Goal: Task Accomplishment & Management: Use online tool/utility

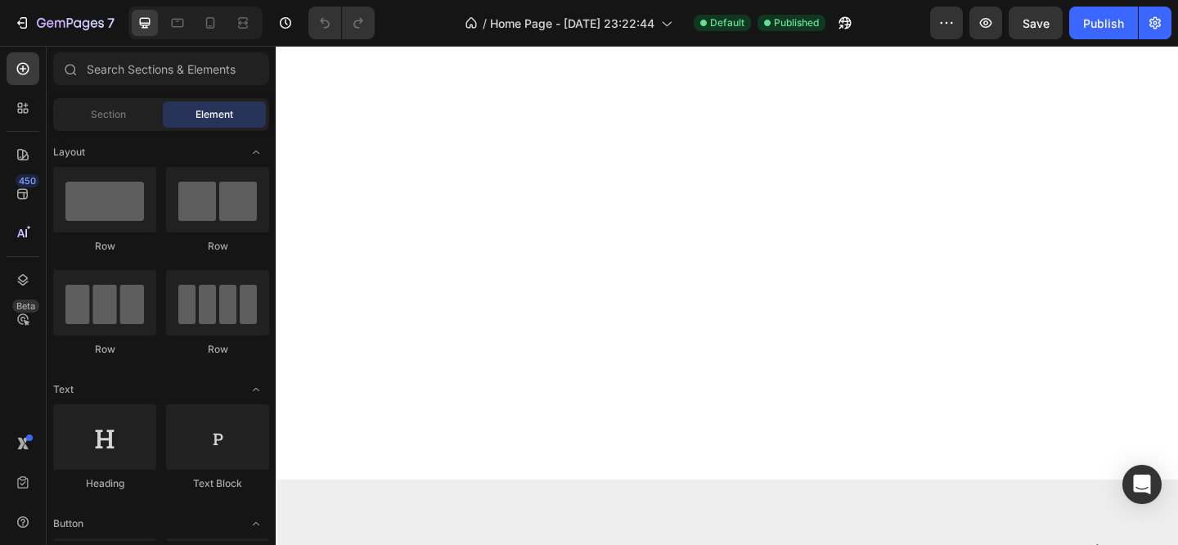
scroll to position [3580, 0]
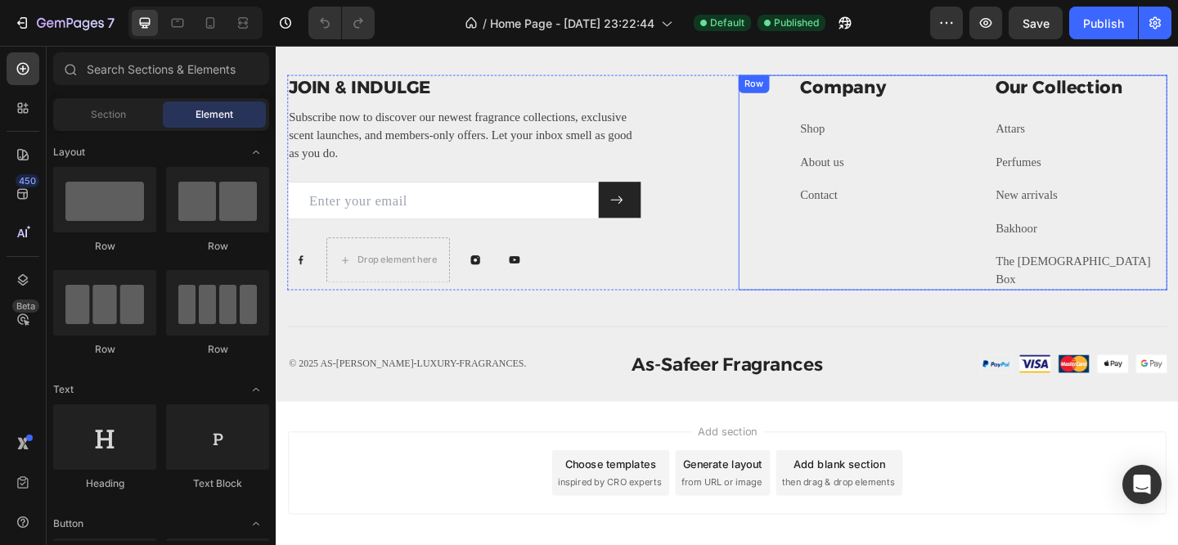
click at [852, 250] on div "Company Heading Shop Text block About us Text block Contact Text block" at bounding box center [938, 195] width 188 height 234
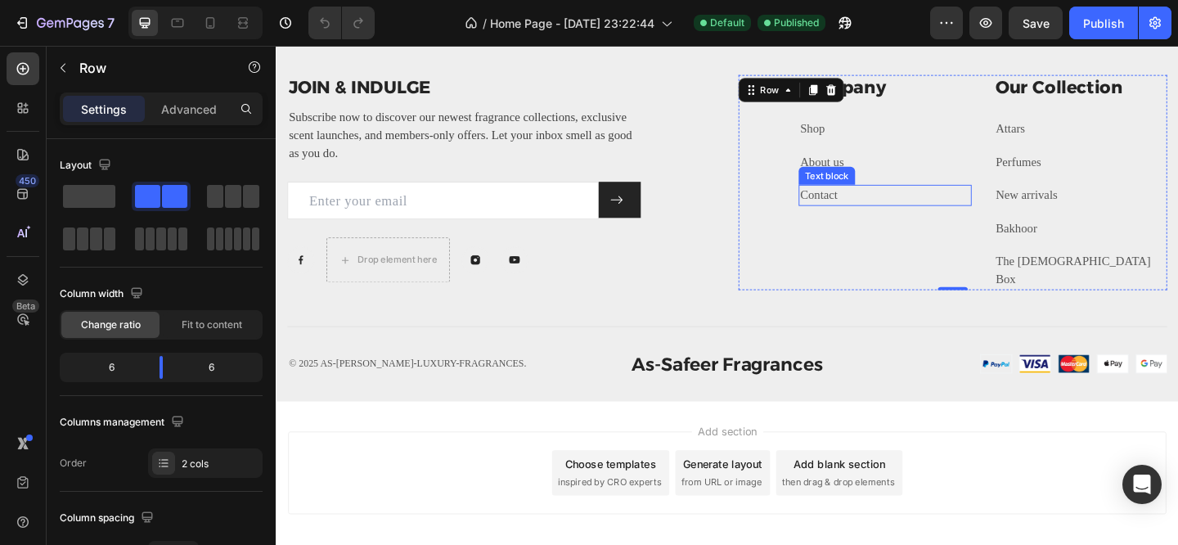
click at [865, 209] on link "Contact" at bounding box center [866, 208] width 41 height 14
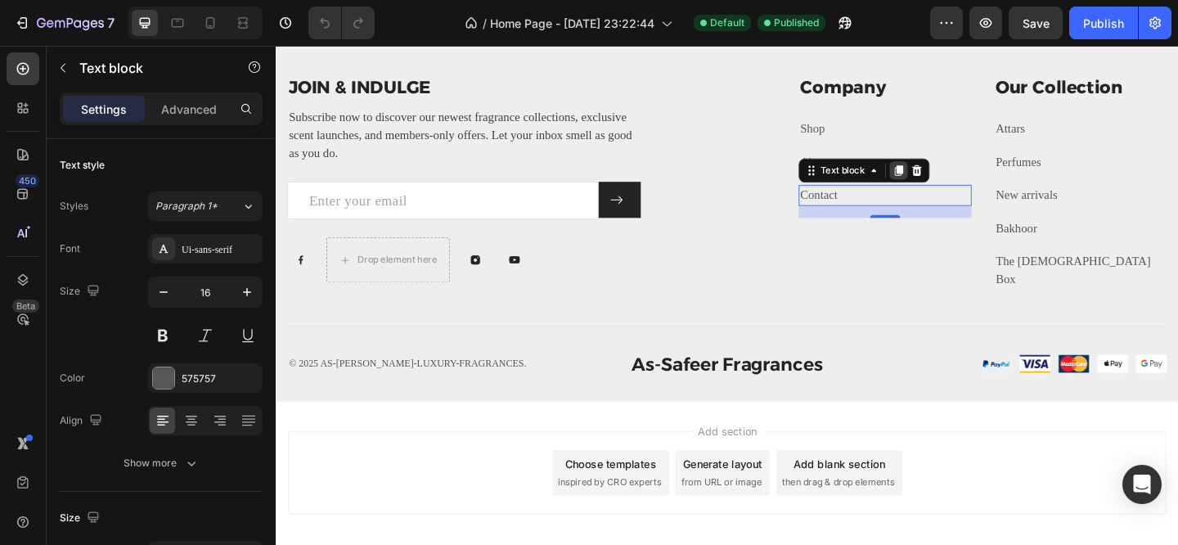
click at [948, 182] on icon at bounding box center [952, 181] width 13 height 13
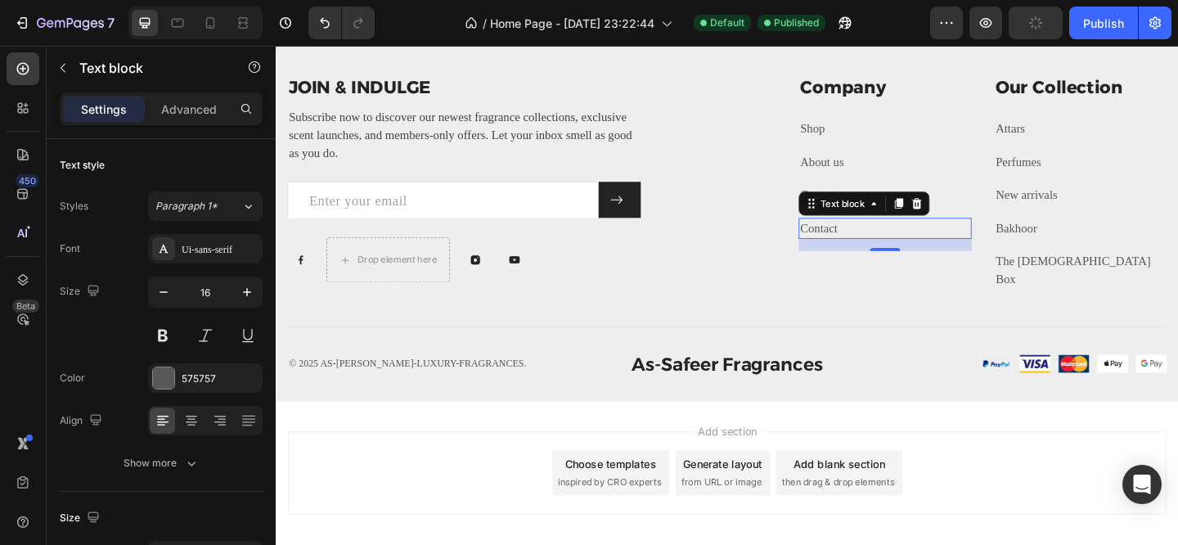
click at [867, 241] on link "Contact" at bounding box center [866, 244] width 41 height 14
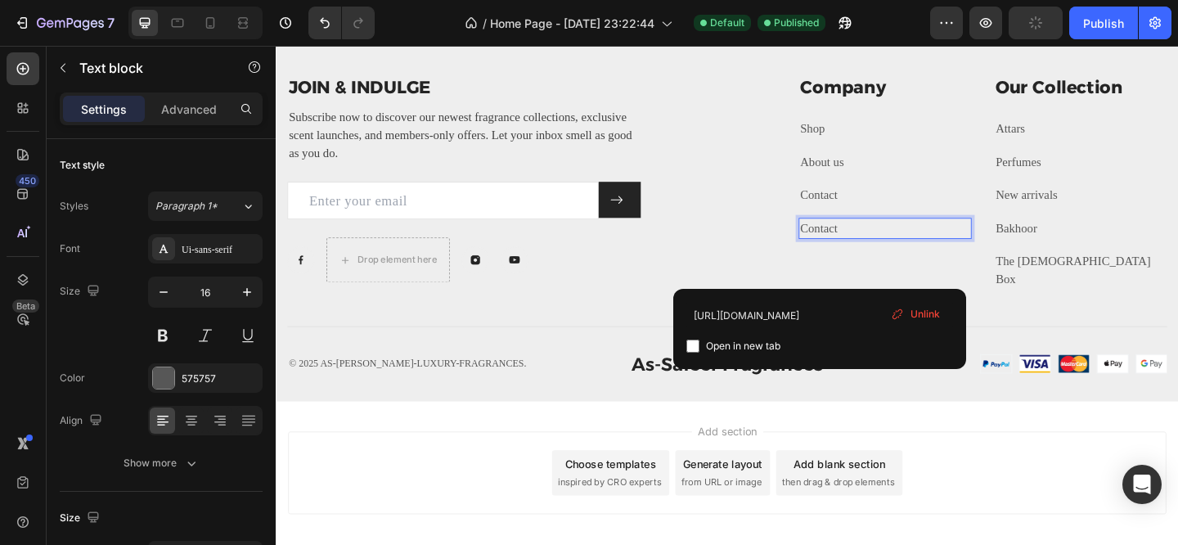
click at [896, 315] on icon at bounding box center [897, 313] width 13 height 13
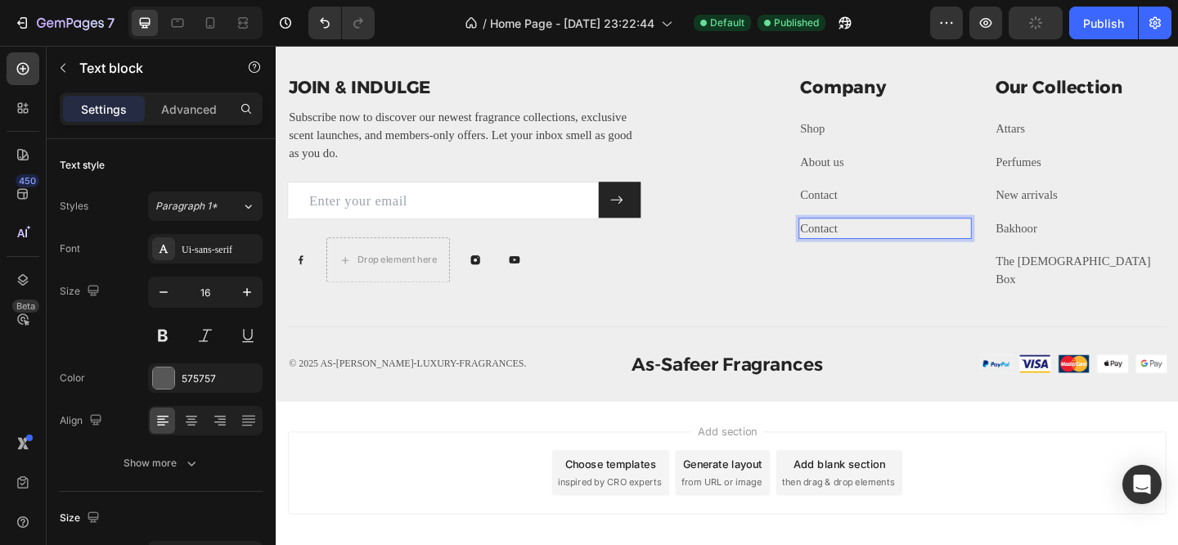
click at [923, 241] on p "Contact" at bounding box center [938, 245] width 185 height 20
click at [874, 241] on p "Contact" at bounding box center [938, 245] width 185 height 20
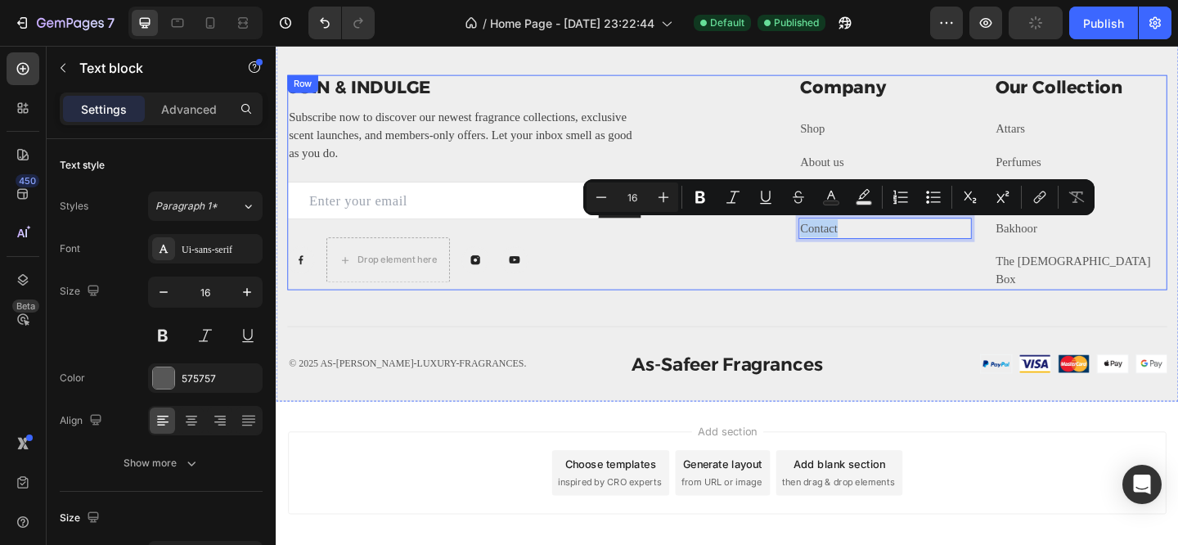
click at [816, 294] on div "Company Heading Shop Text block About us Text block Contact Text block Contact …" at bounding box center [1012, 195] width 466 height 234
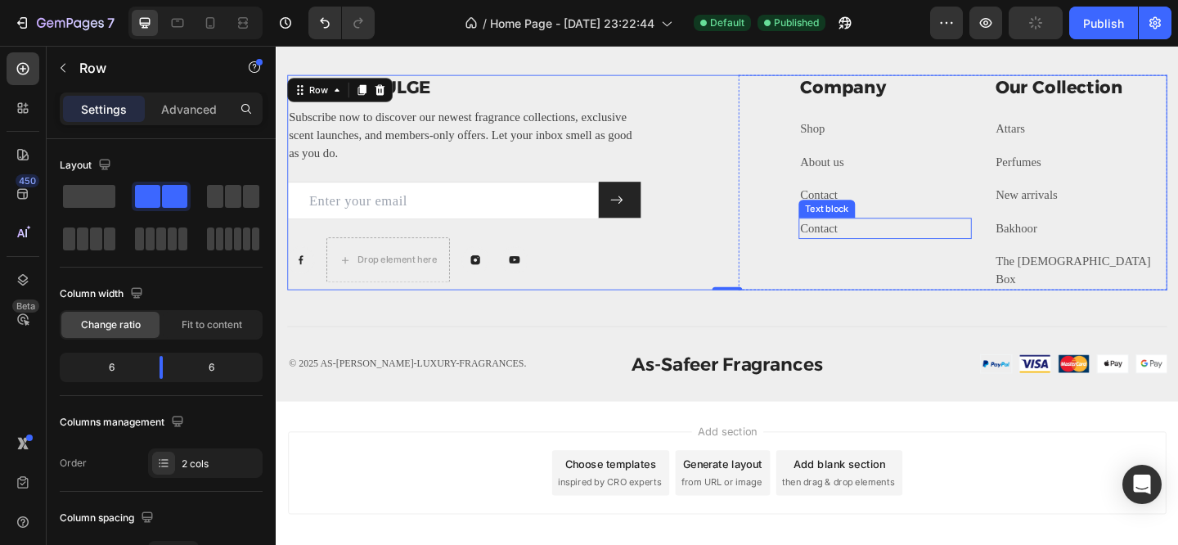
click at [868, 245] on p "Contact" at bounding box center [938, 245] width 185 height 20
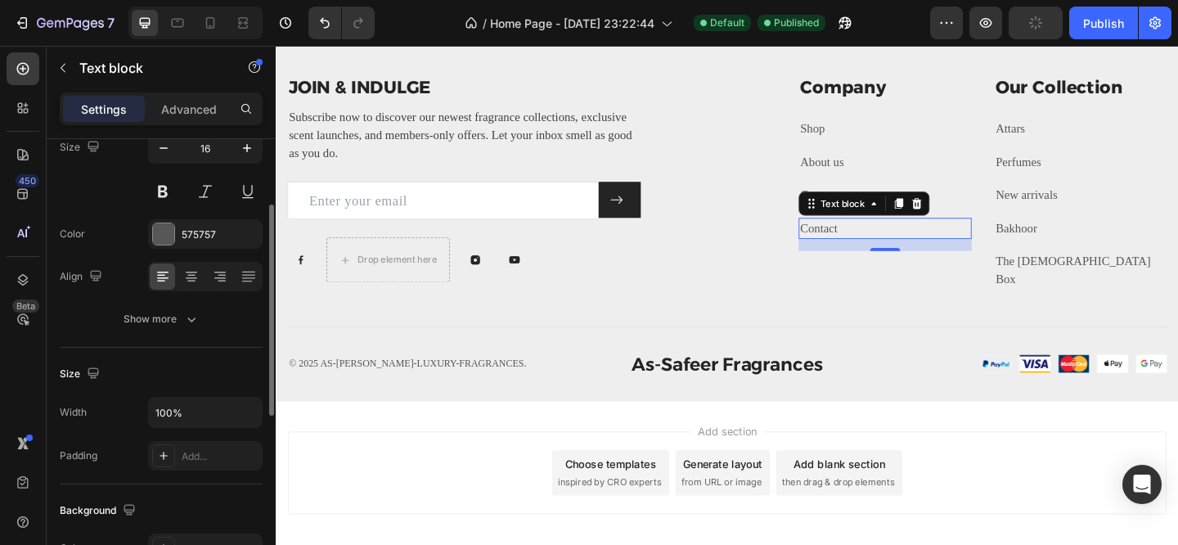
scroll to position [145, 0]
click at [143, 314] on div "Show more" at bounding box center [161, 318] width 76 height 16
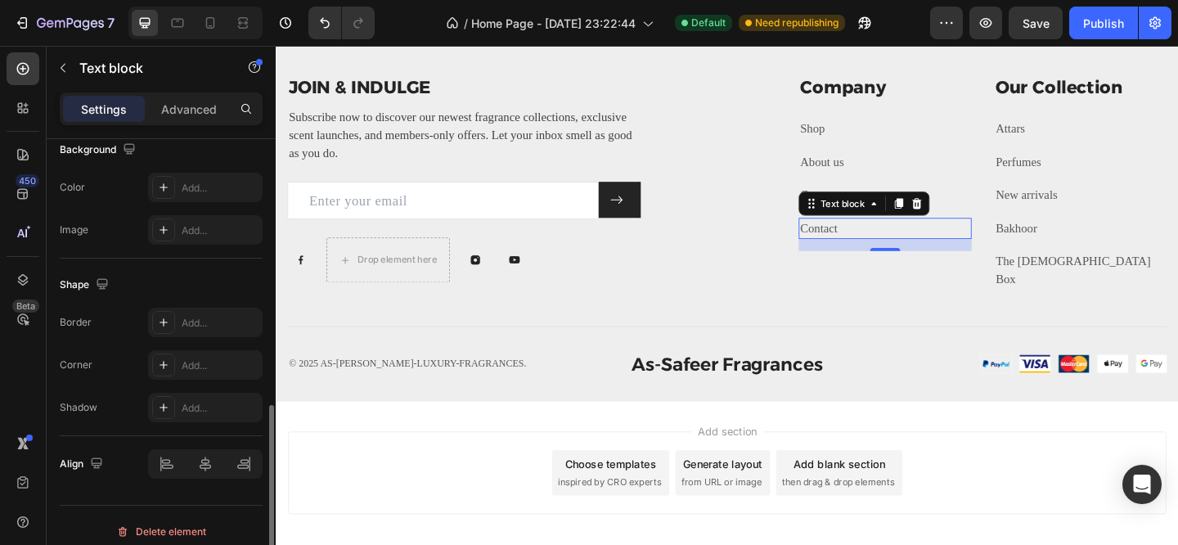
scroll to position [733, 0]
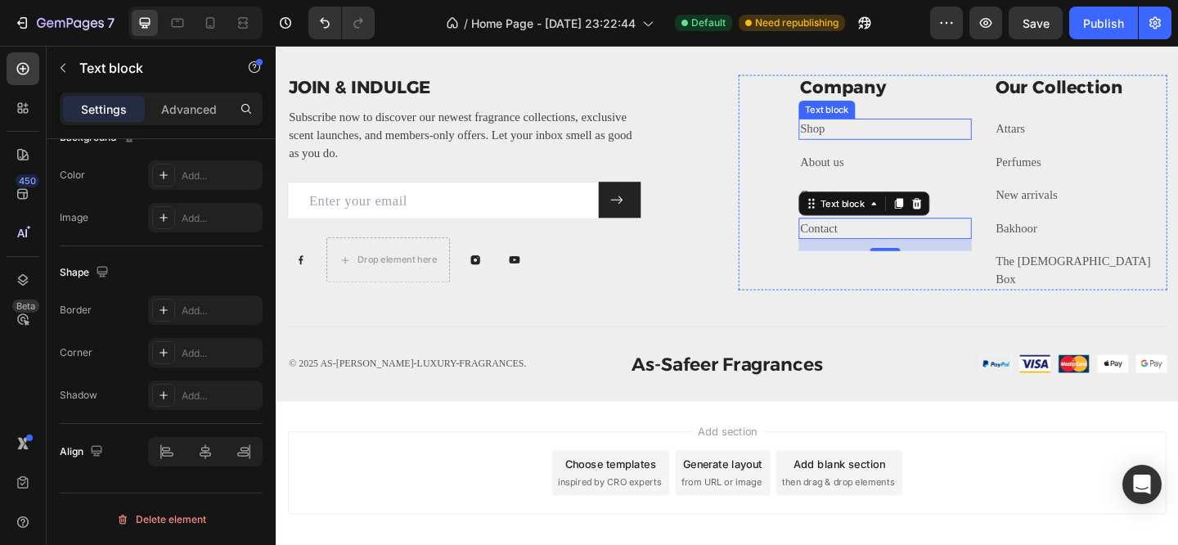
click at [944, 137] on p "Shop" at bounding box center [938, 137] width 185 height 20
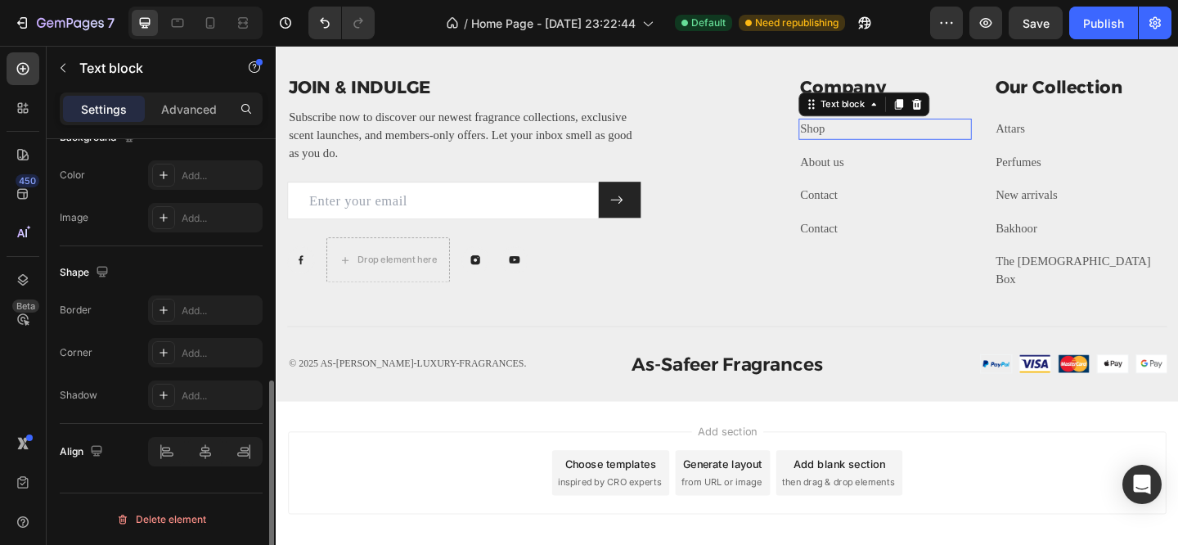
scroll to position [517, 0]
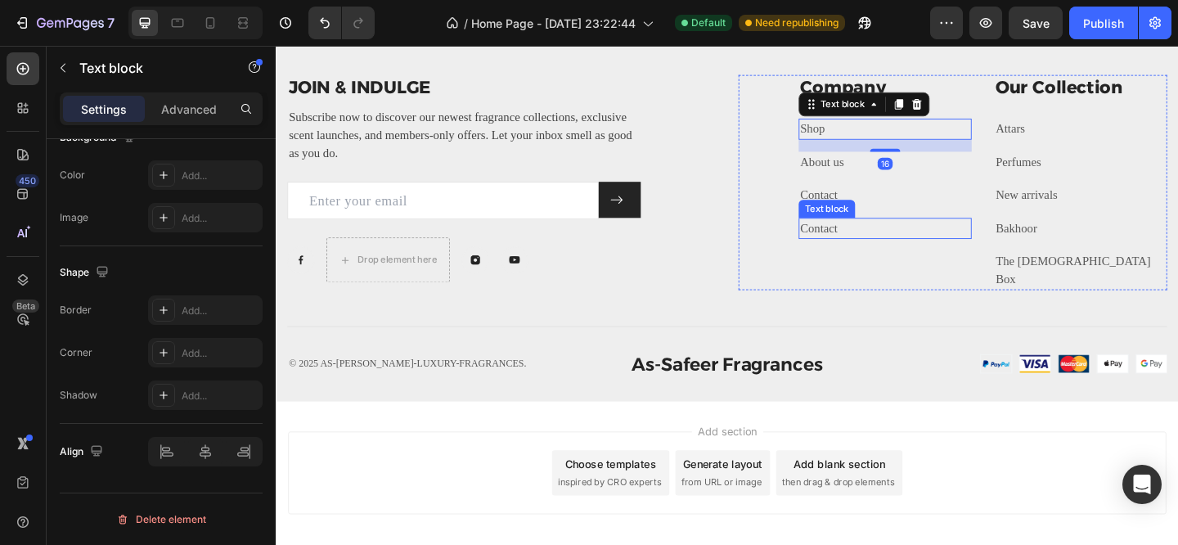
click at [895, 241] on p "Contact" at bounding box center [938, 245] width 185 height 20
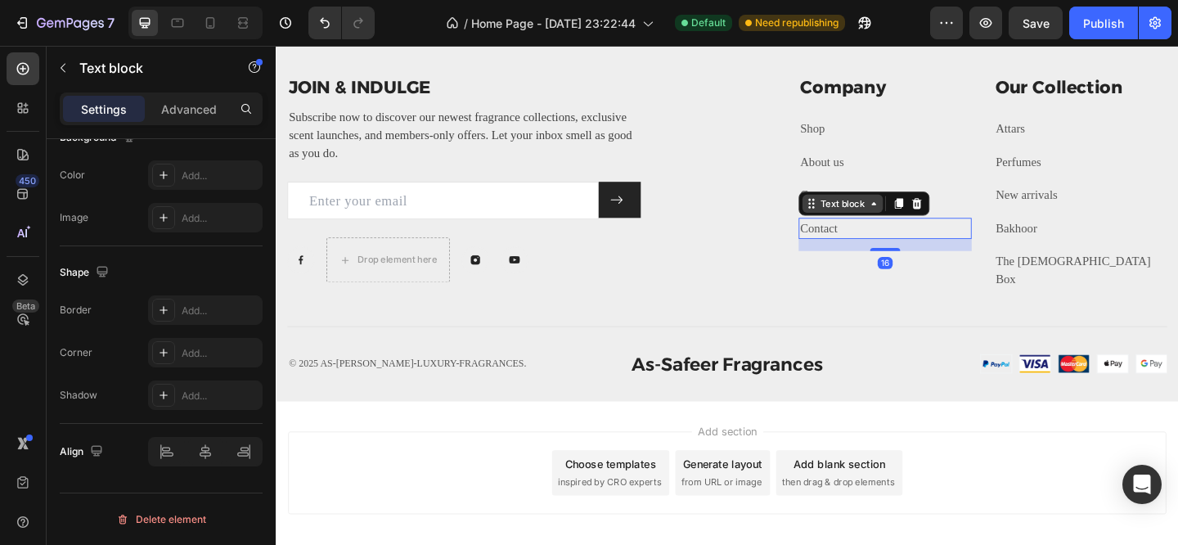
click at [887, 223] on div "Text block" at bounding box center [891, 217] width 55 height 15
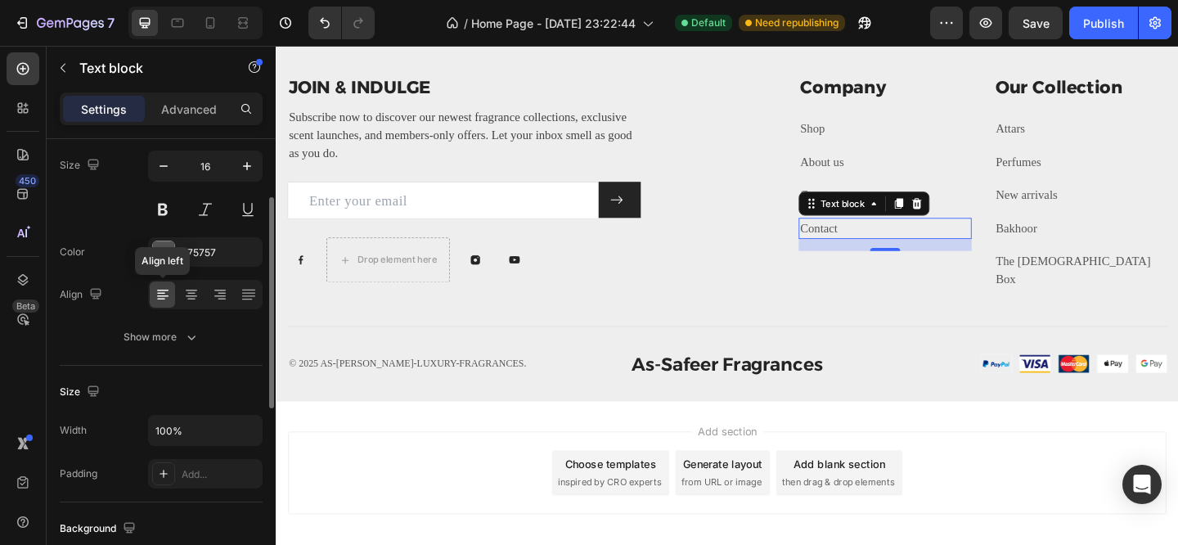
scroll to position [119, 0]
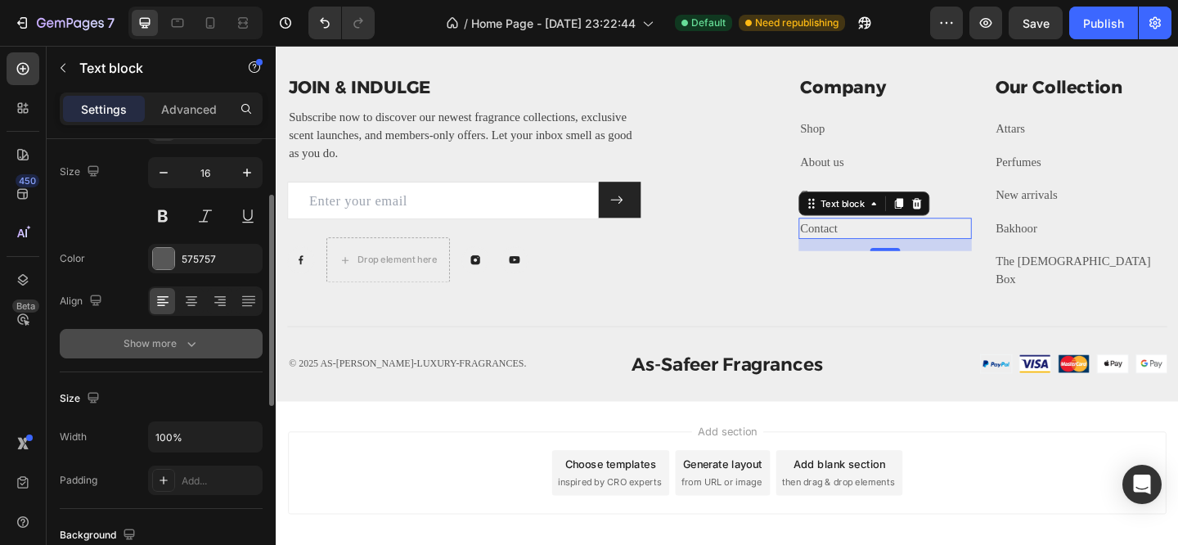
click at [148, 341] on div "Show more" at bounding box center [161, 343] width 76 height 16
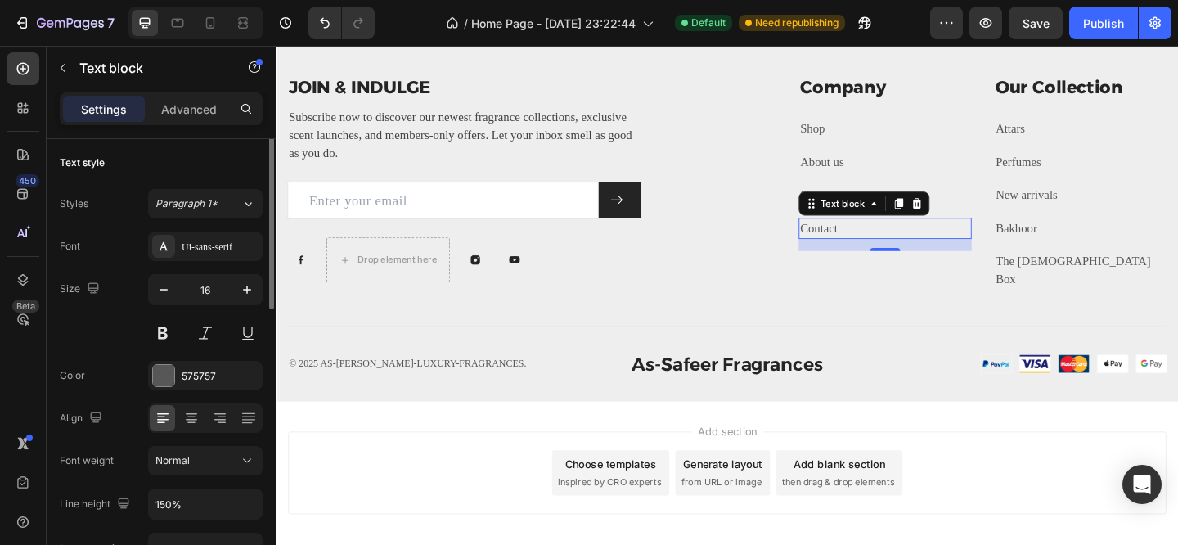
scroll to position [0, 0]
click at [195, 113] on p "Advanced" at bounding box center [189, 109] width 56 height 17
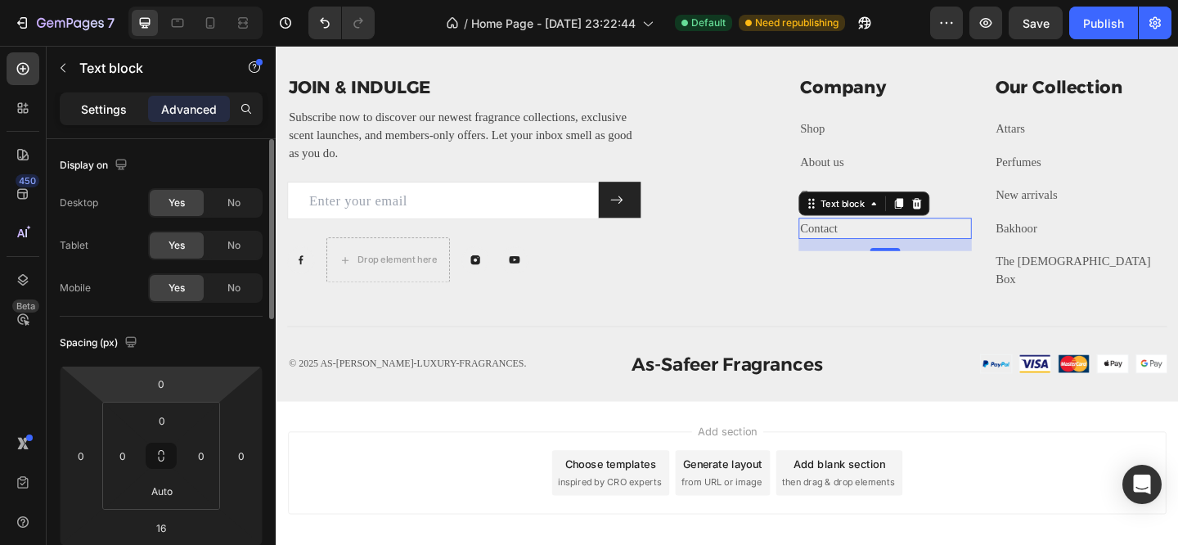
click at [118, 105] on p "Settings" at bounding box center [104, 109] width 46 height 17
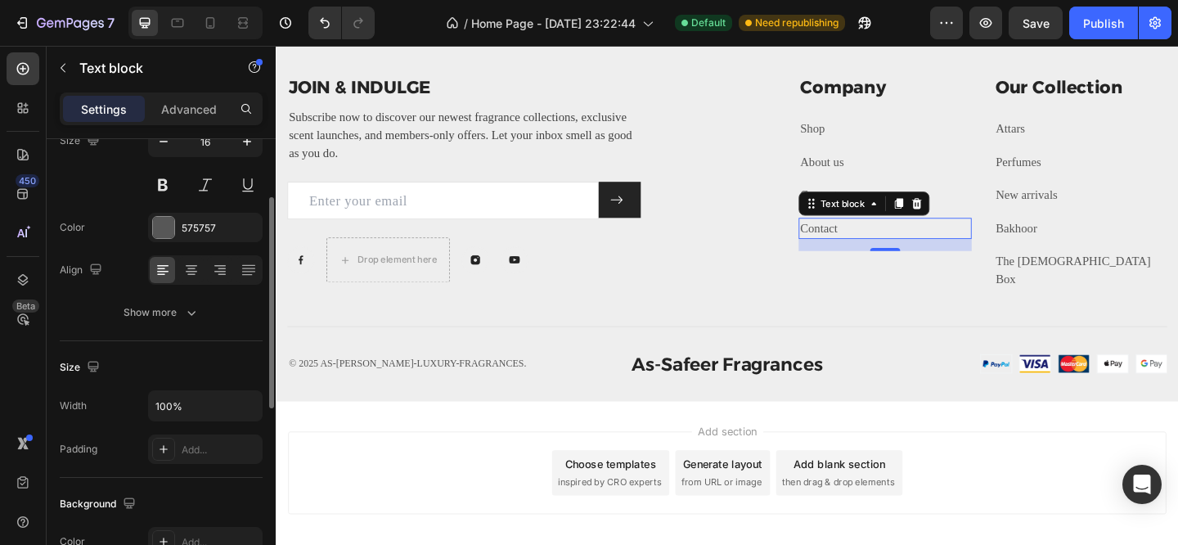
scroll to position [155, 0]
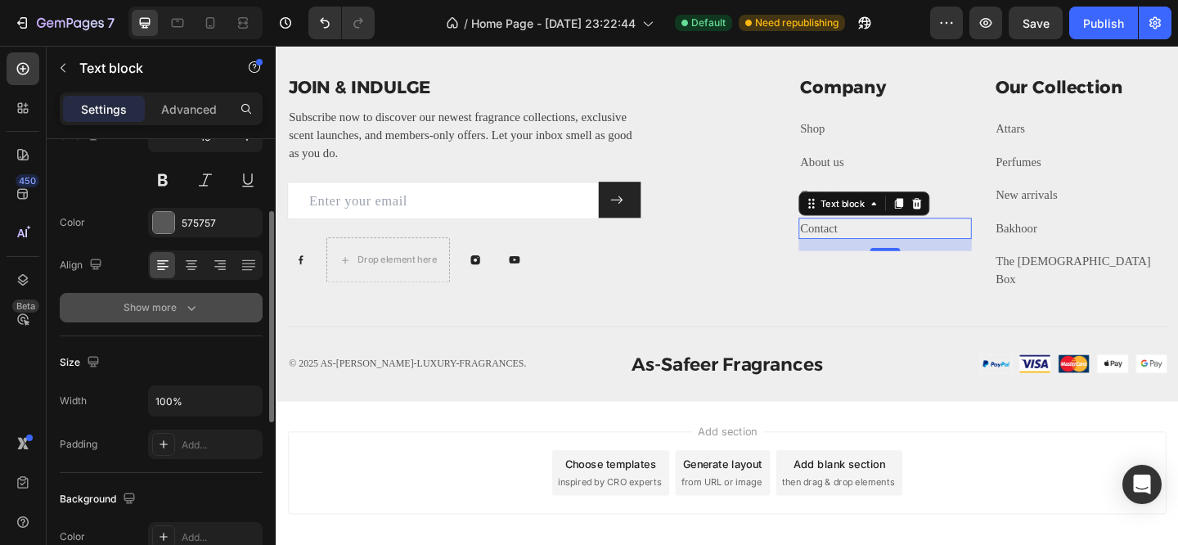
click at [162, 314] on div "Show more" at bounding box center [161, 307] width 76 height 16
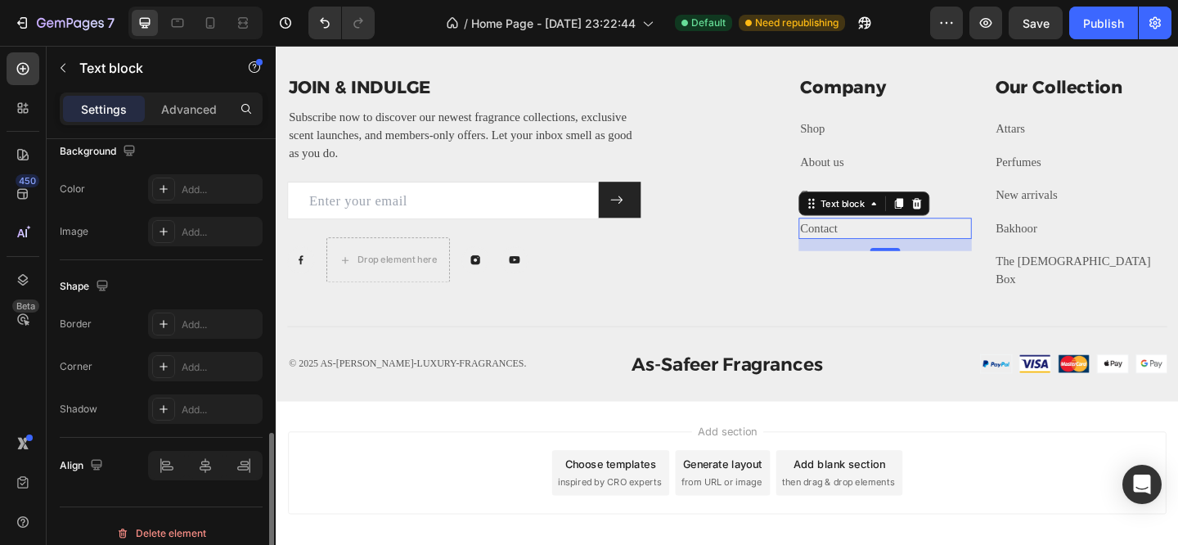
scroll to position [733, 0]
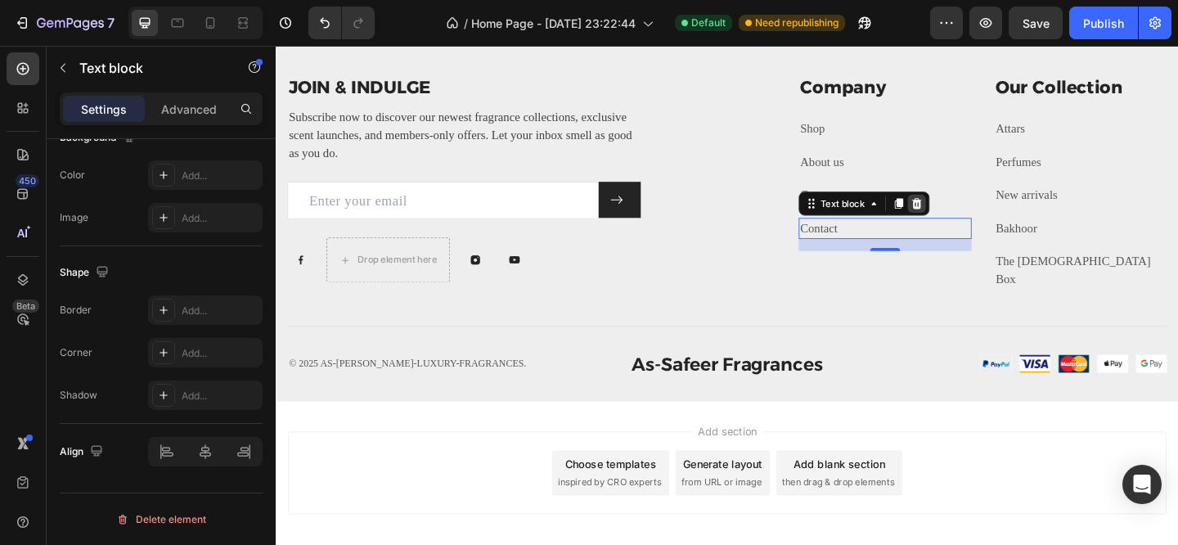
click at [979, 222] on icon at bounding box center [972, 217] width 13 height 13
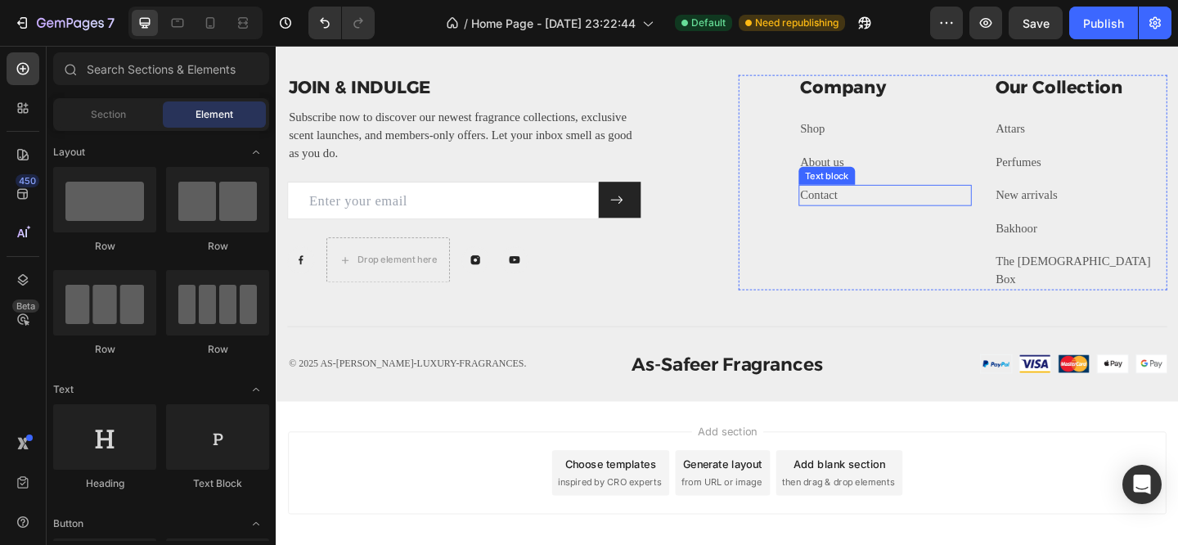
click at [921, 204] on p "Contact" at bounding box center [938, 209] width 185 height 20
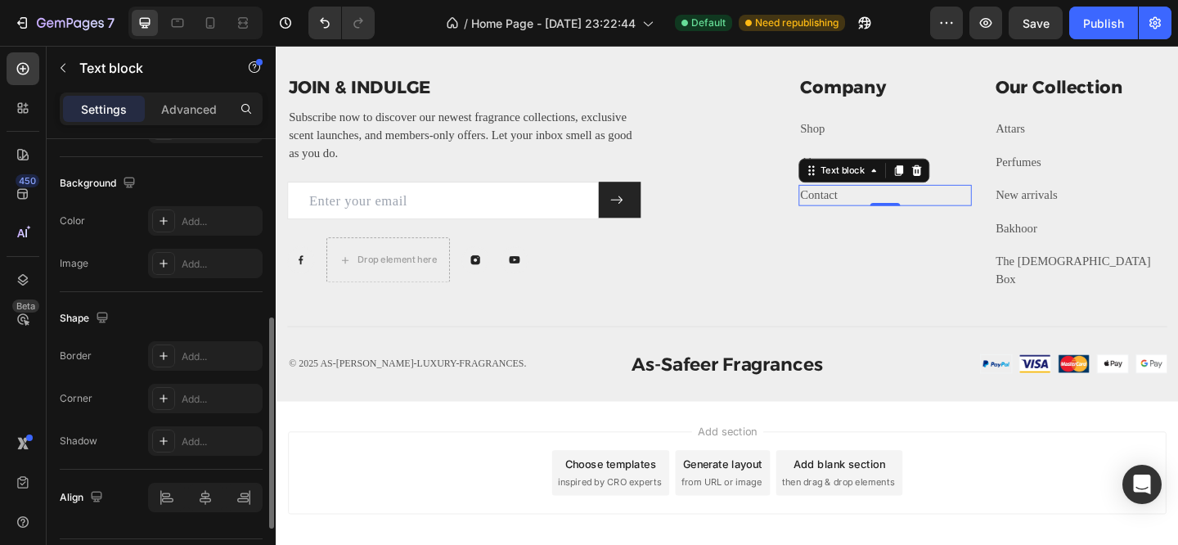
scroll to position [517, 0]
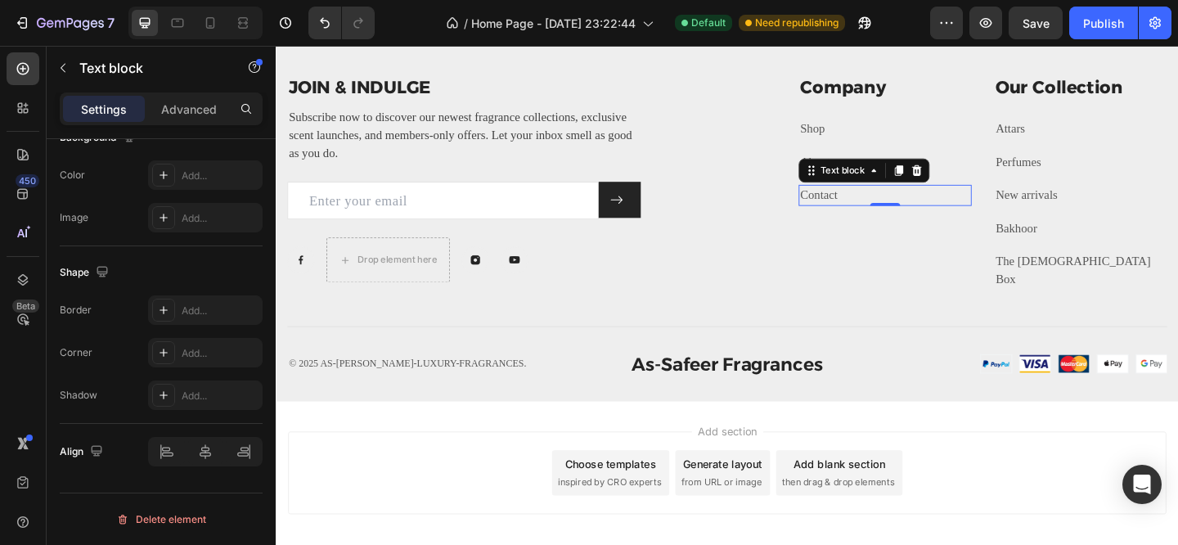
click at [861, 207] on link "Contact" at bounding box center [866, 208] width 41 height 14
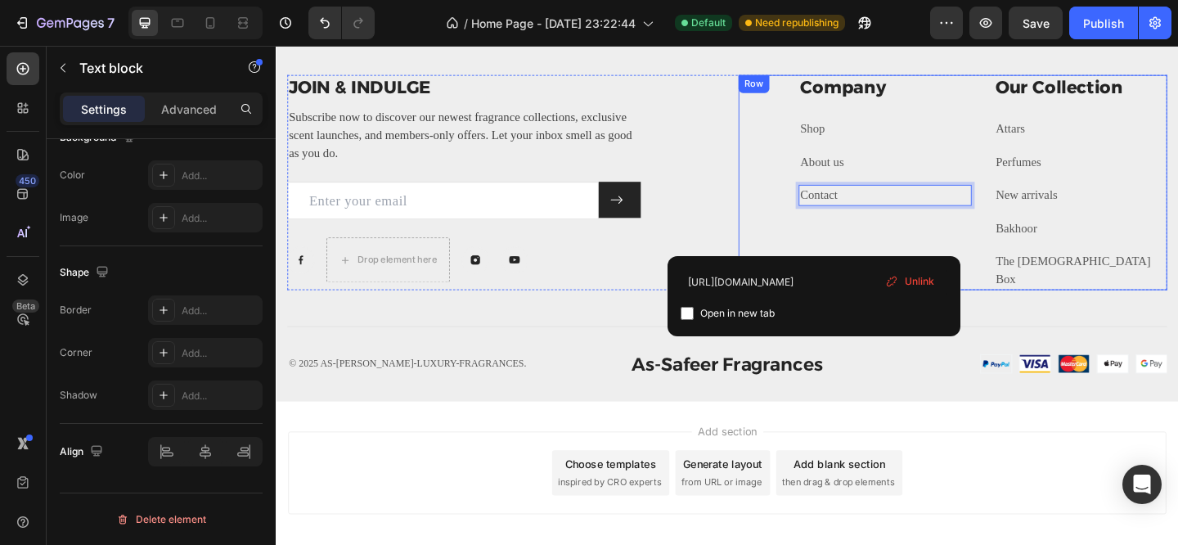
click at [819, 233] on div "Company Heading Shop Text block About us Text block Contact Text block 0 Our Co…" at bounding box center [1012, 195] width 466 height 234
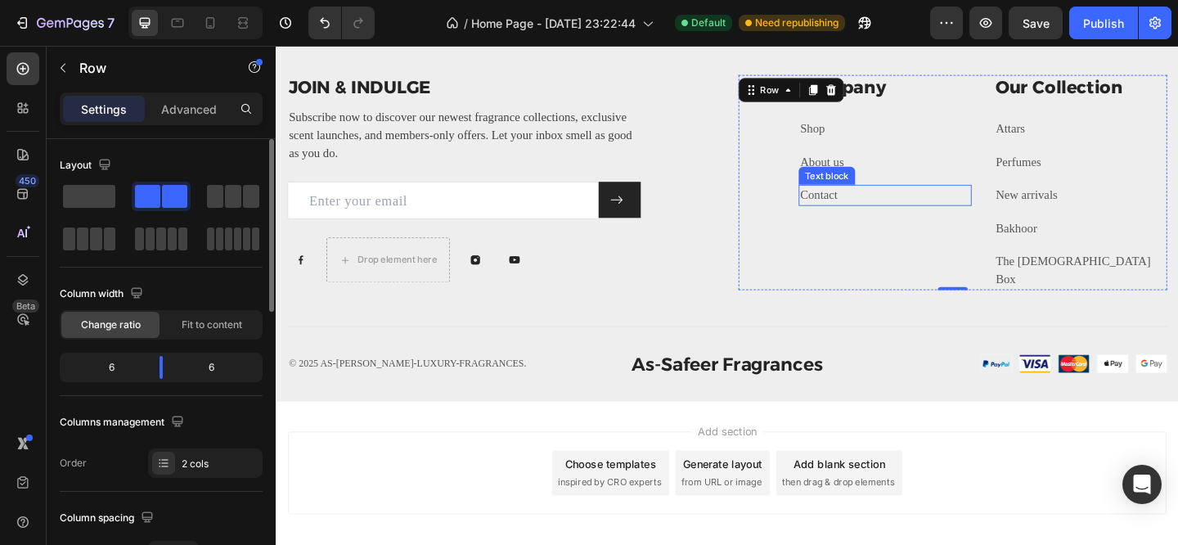
scroll to position [0, 0]
click at [897, 205] on p "Contact" at bounding box center [938, 209] width 185 height 20
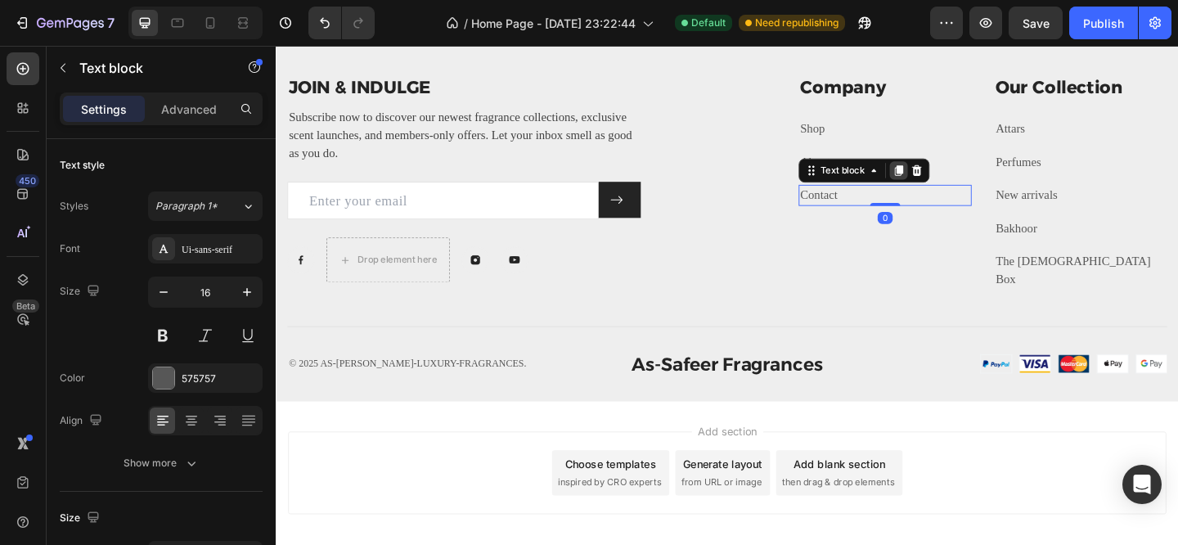
click at [946, 175] on icon at bounding box center [952, 181] width 13 height 13
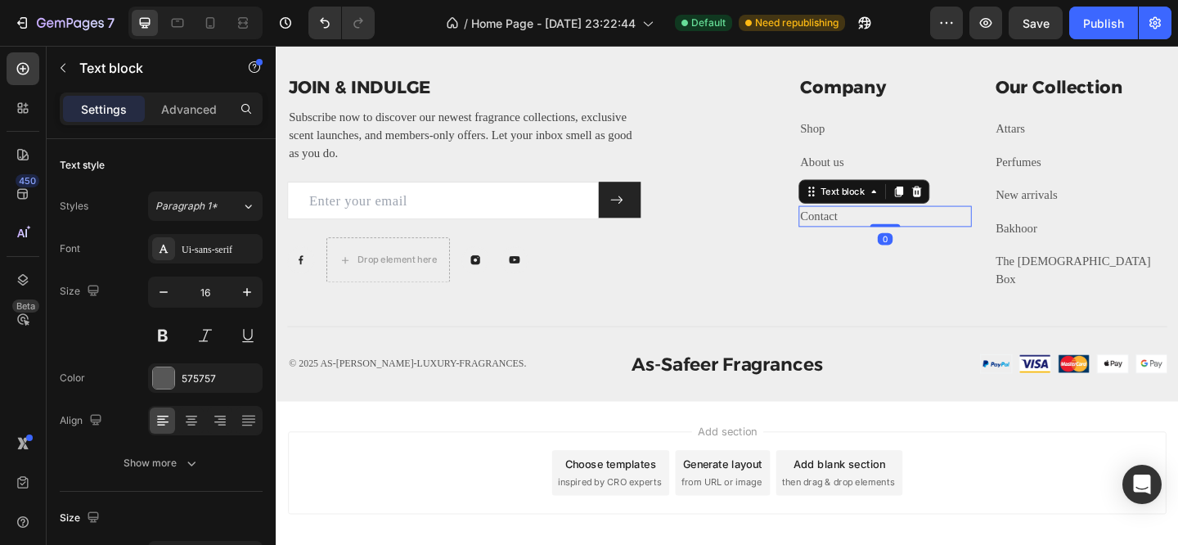
click at [868, 230] on link "Contact" at bounding box center [866, 231] width 41 height 14
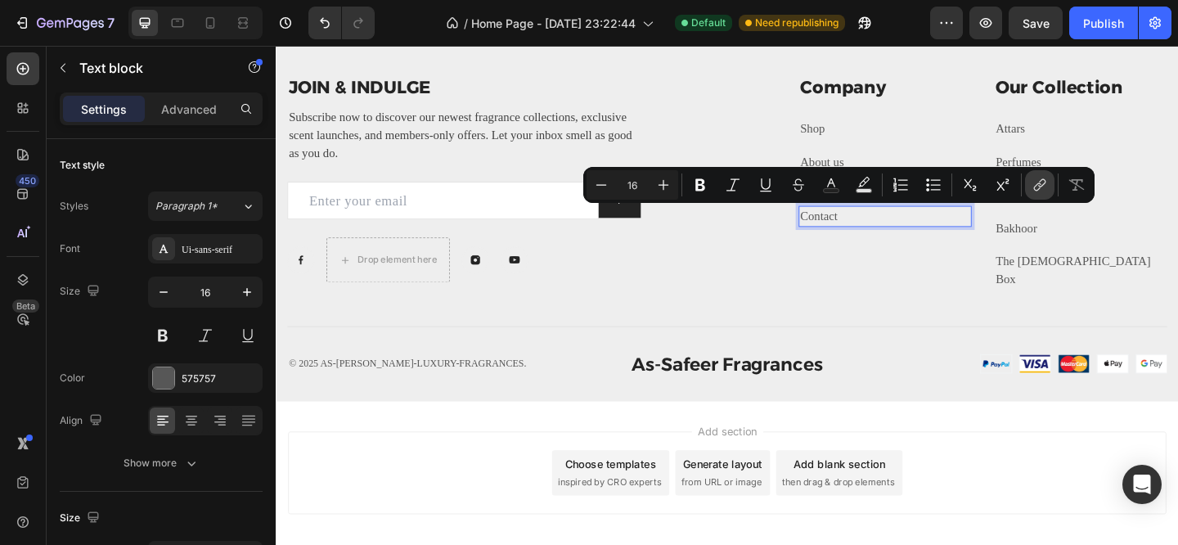
click at [1035, 184] on icon "Editor contextual toolbar" at bounding box center [1039, 185] width 16 height 16
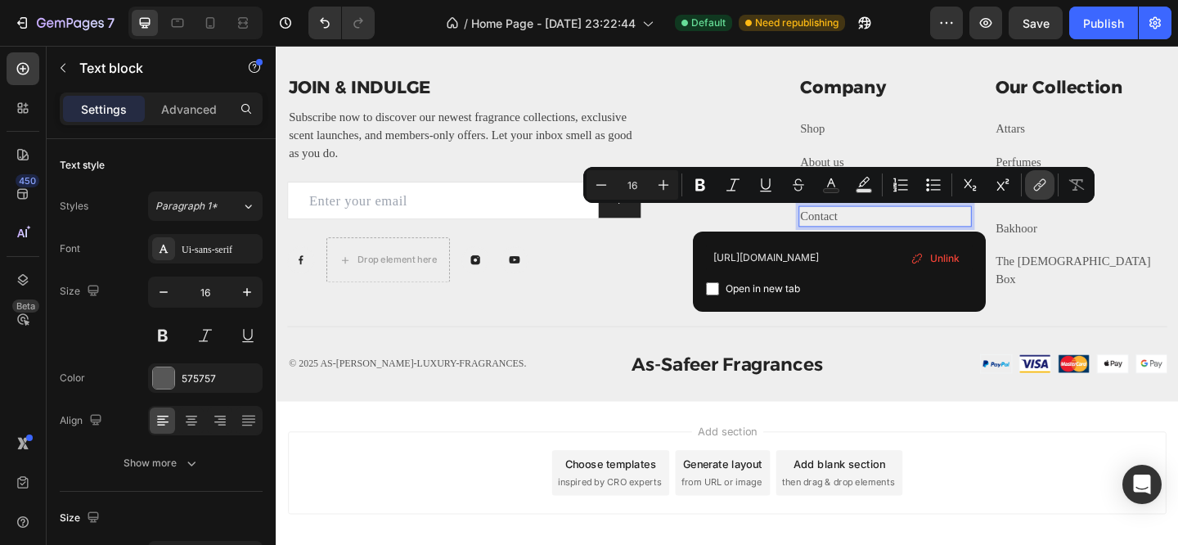
scroll to position [0, 23]
click at [780, 258] on input "[URL][DOMAIN_NAME]" at bounding box center [839, 258] width 267 height 26
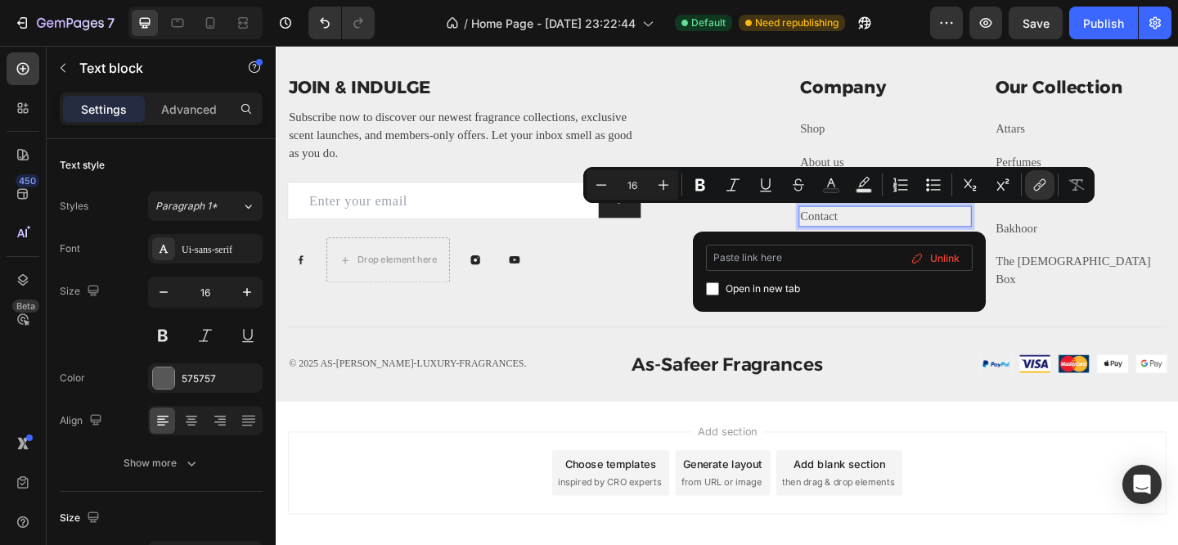
scroll to position [0, 0]
type input "Privacy"
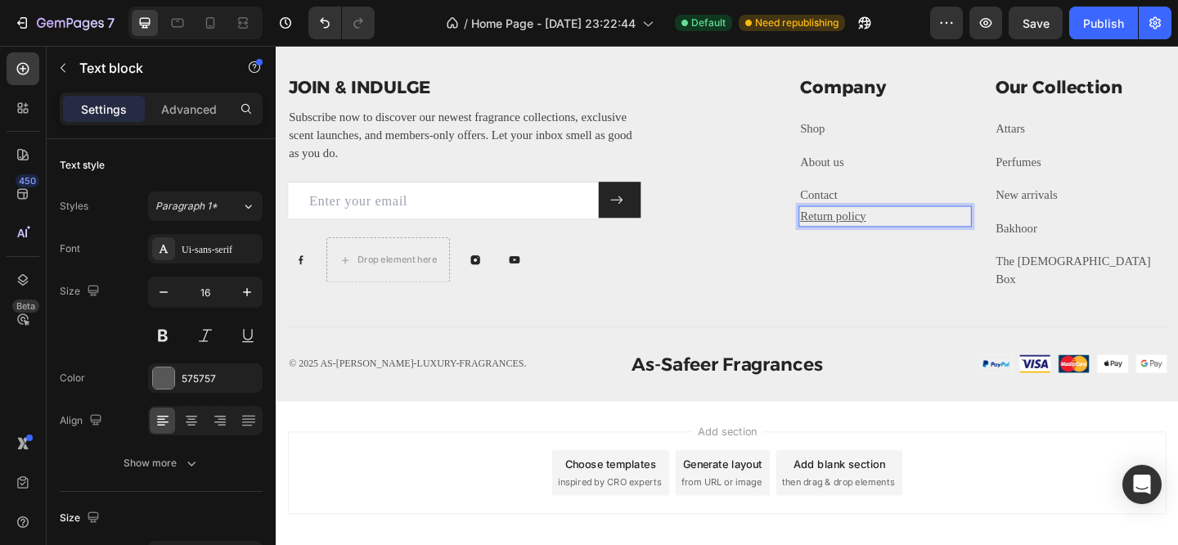
click at [882, 227] on u "Return policy" at bounding box center [882, 231] width 72 height 14
click at [874, 232] on u "Return policy" at bounding box center [882, 231] width 72 height 14
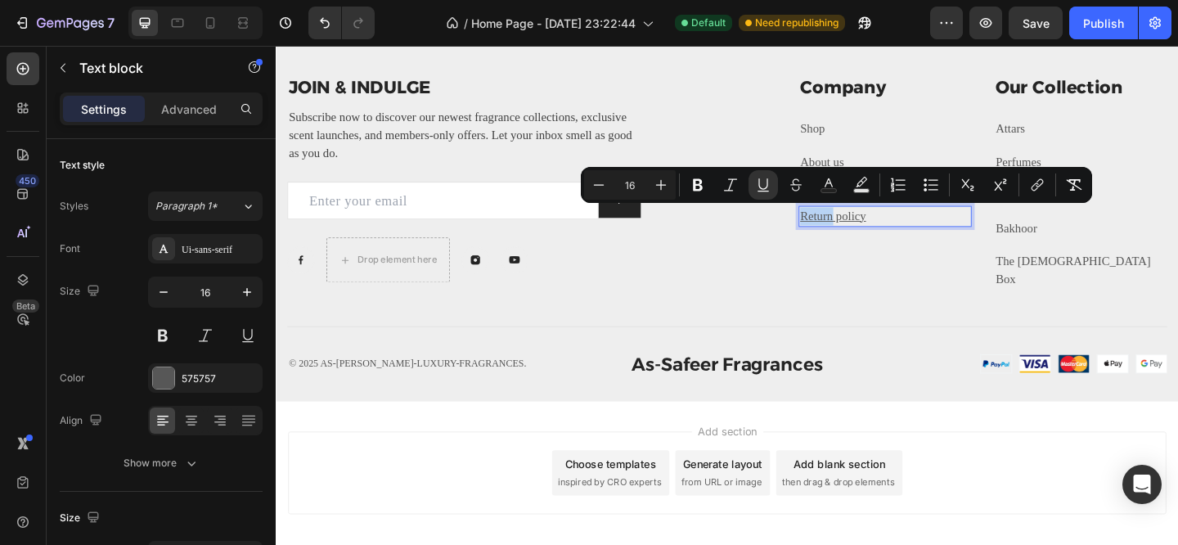
click at [874, 232] on u "Return policy" at bounding box center [882, 231] width 72 height 14
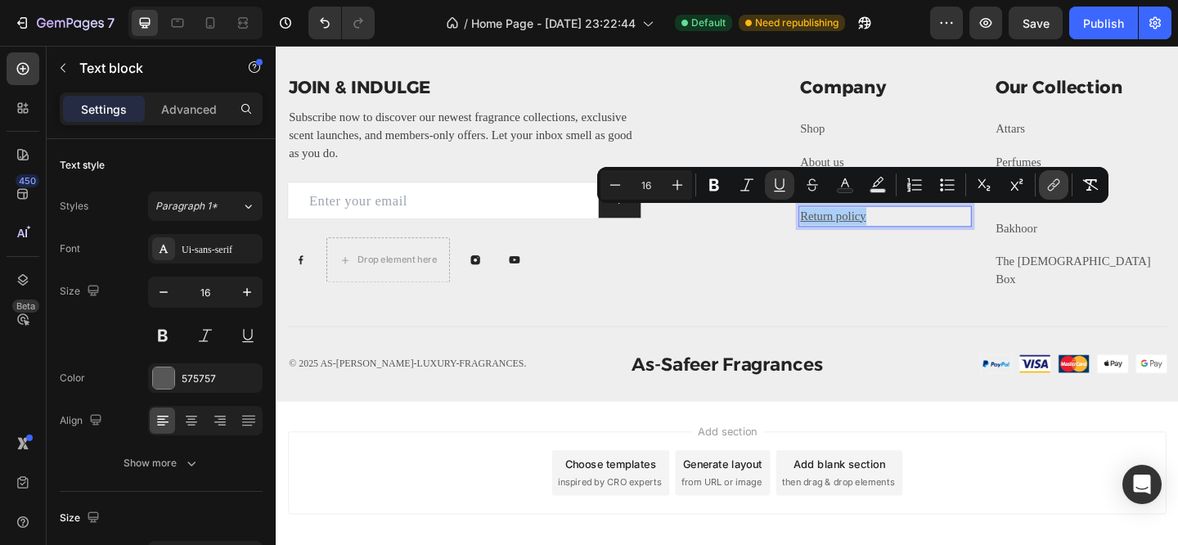
click at [1050, 186] on icon "Editor contextual toolbar" at bounding box center [1053, 185] width 16 height 16
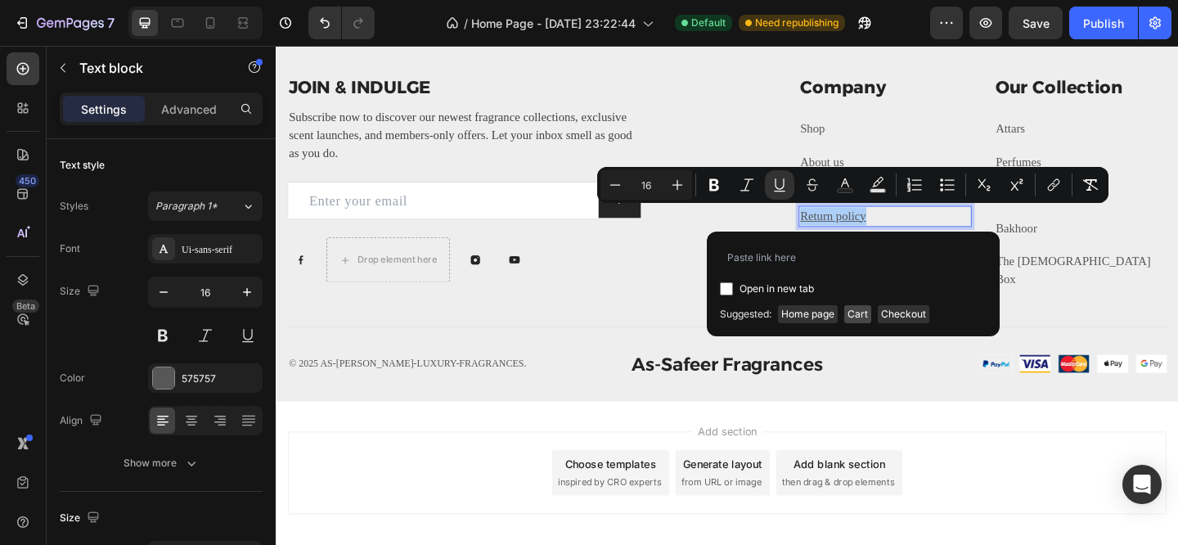
click at [860, 315] on span "Cart" at bounding box center [857, 314] width 27 height 18
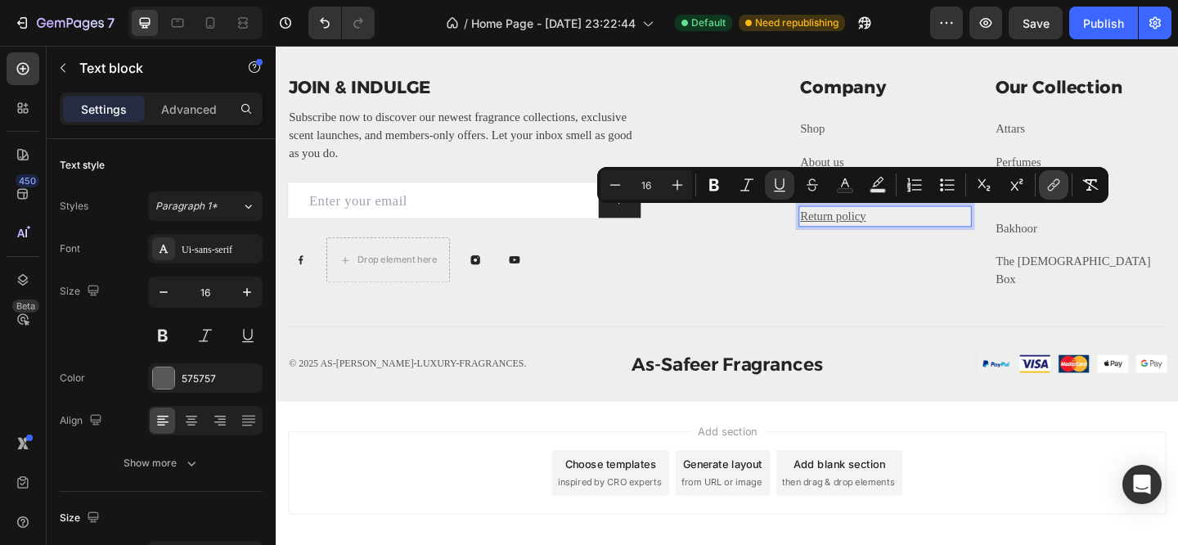
click at [1058, 182] on icon "Editor contextual toolbar" at bounding box center [1055, 183] width 7 height 8
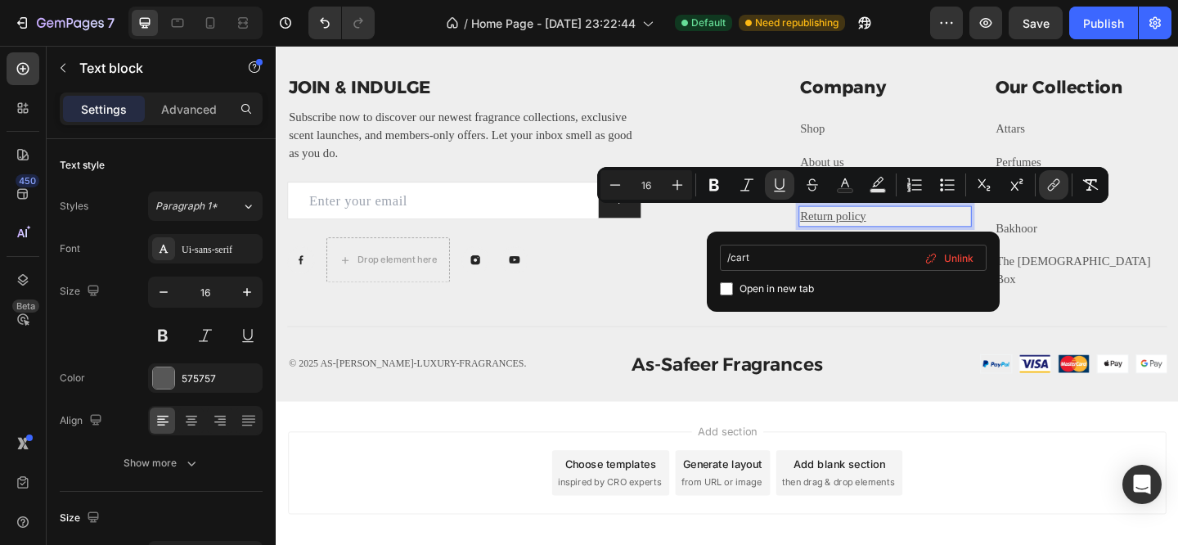
click at [834, 258] on input "/cart" at bounding box center [853, 258] width 267 height 26
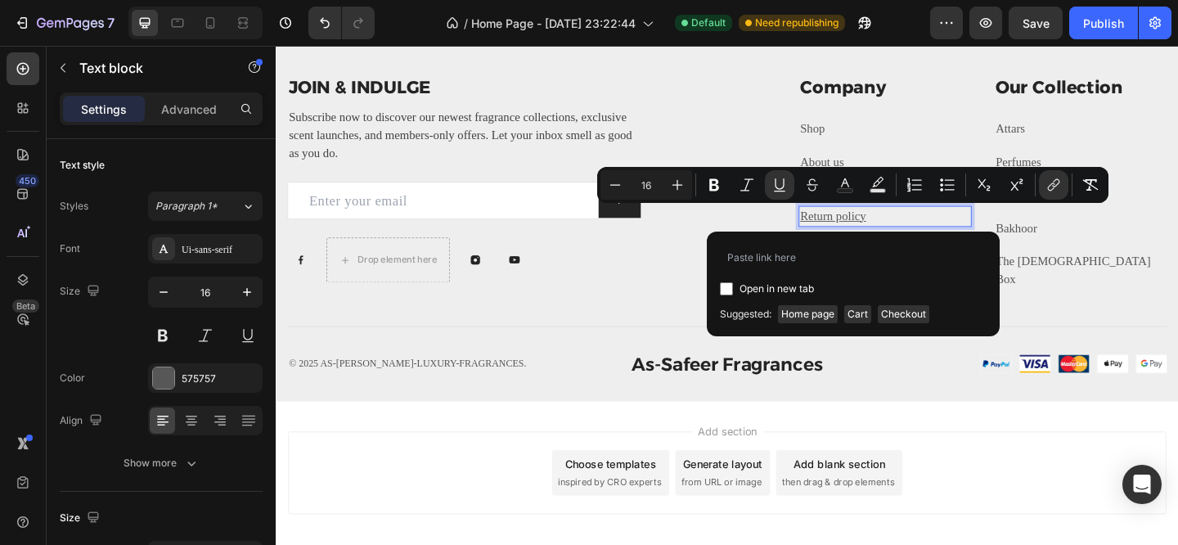
click at [518, 465] on div "Add section Choose templates inspired by CRO experts Generate layout from URL o…" at bounding box center [766, 510] width 955 height 90
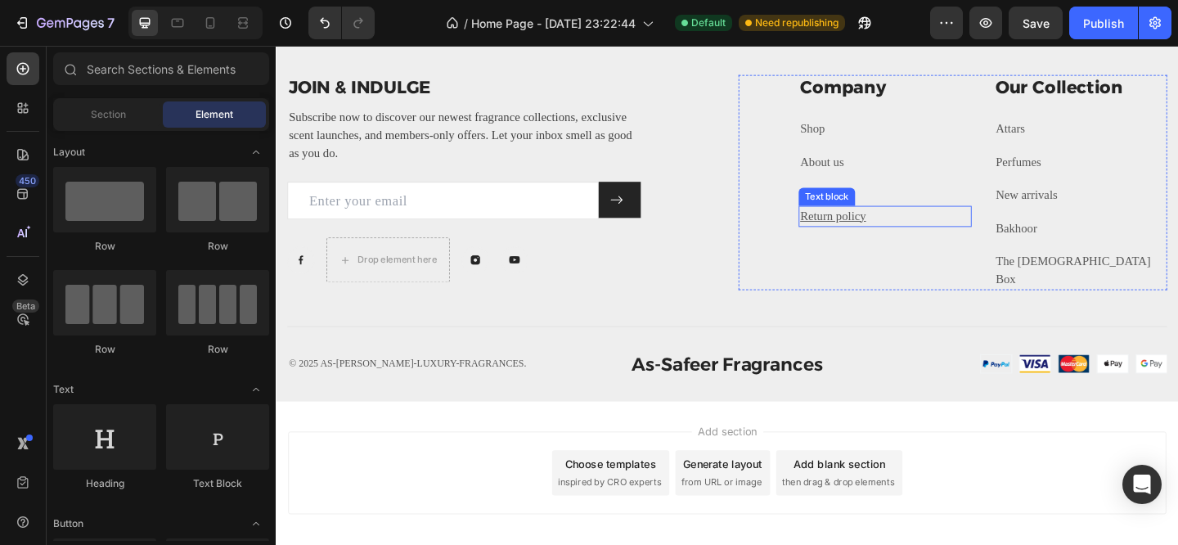
click at [880, 226] on u "Return policy" at bounding box center [882, 231] width 72 height 14
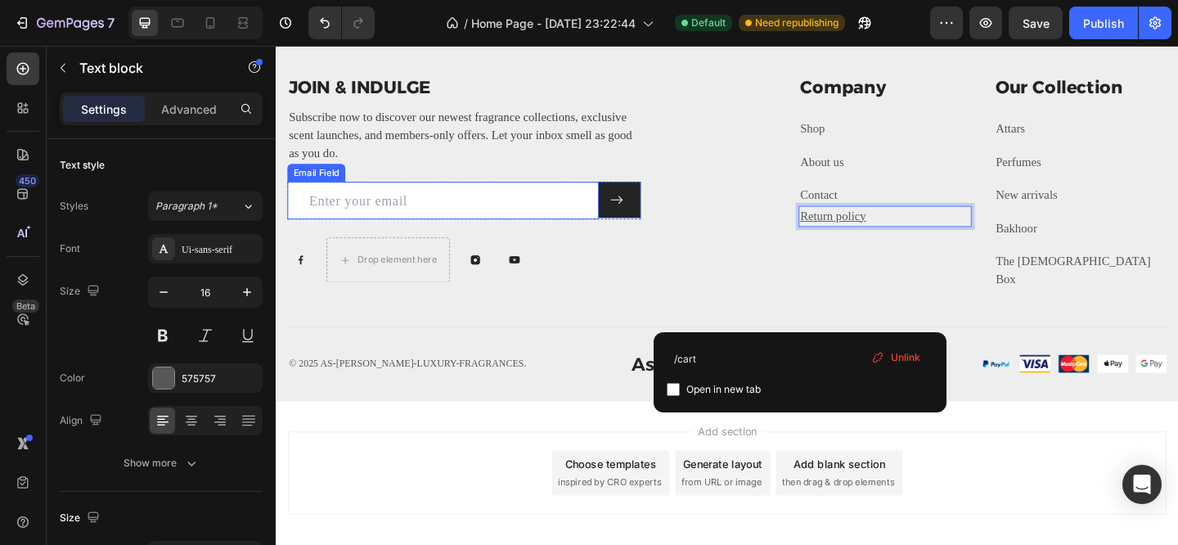
scroll to position [3454, 0]
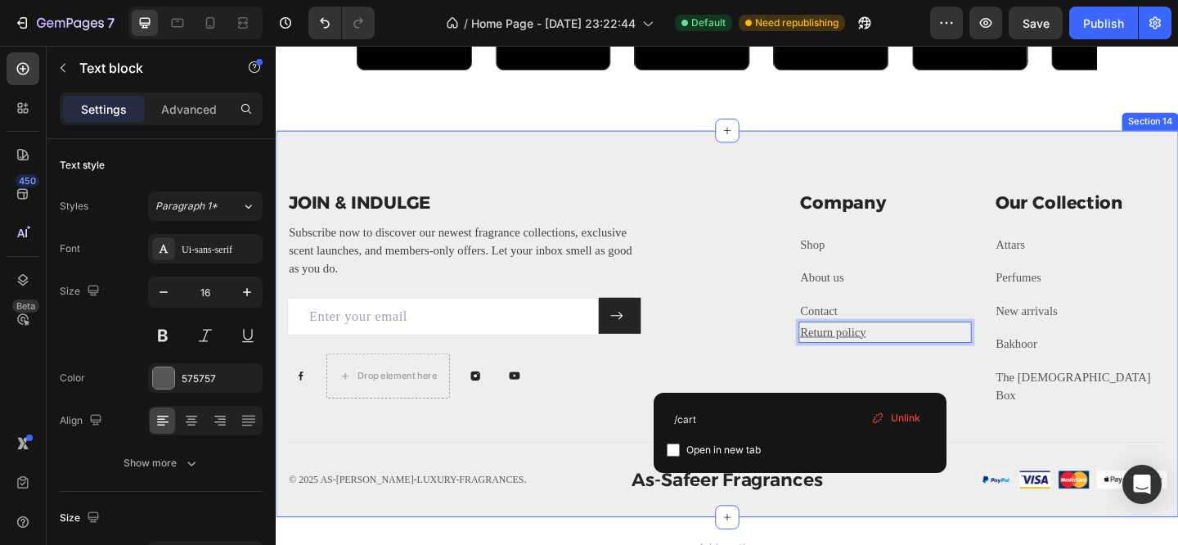
click at [646, 161] on div "JOIN & INDULGE Heading Subscribe now to discover our newest fragrance collectio…" at bounding box center [766, 348] width 981 height 420
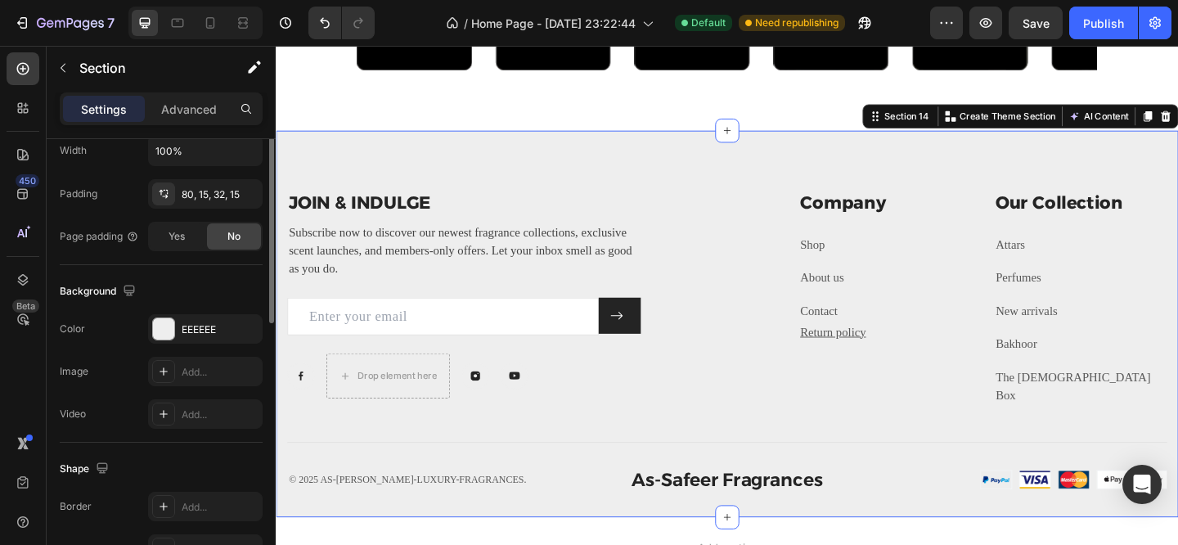
scroll to position [459, 0]
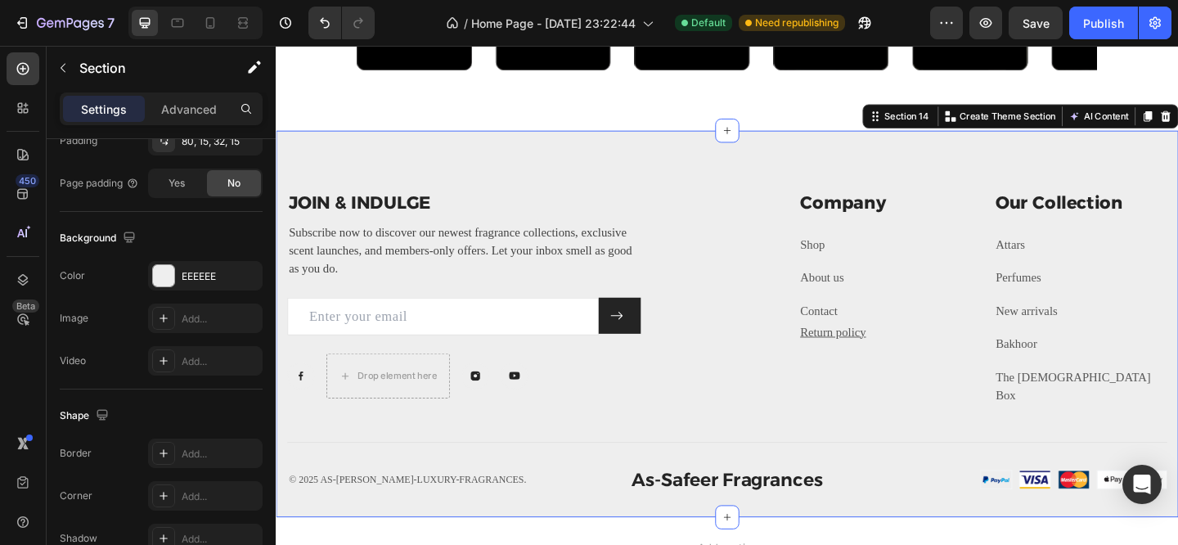
click at [475, 174] on div "JOIN & INDULGE Heading Subscribe now to discover our newest fragrance collectio…" at bounding box center [766, 348] width 981 height 420
click at [935, 308] on div "About us" at bounding box center [938, 298] width 188 height 23
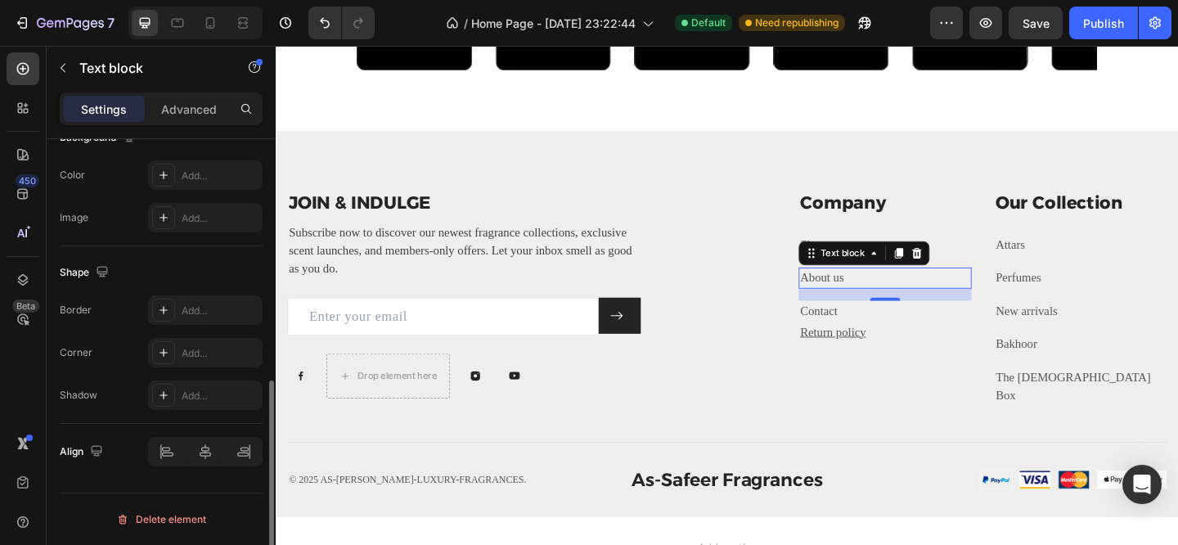
scroll to position [0, 0]
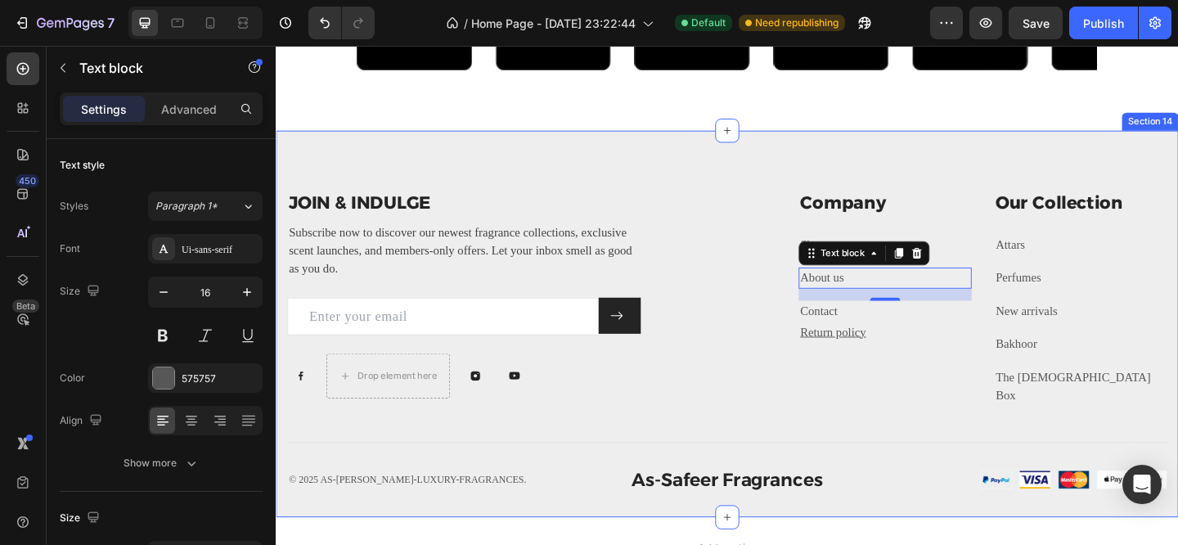
click at [364, 145] on div "JOIN & INDULGE Heading Subscribe now to discover our newest fragrance collectio…" at bounding box center [766, 348] width 981 height 420
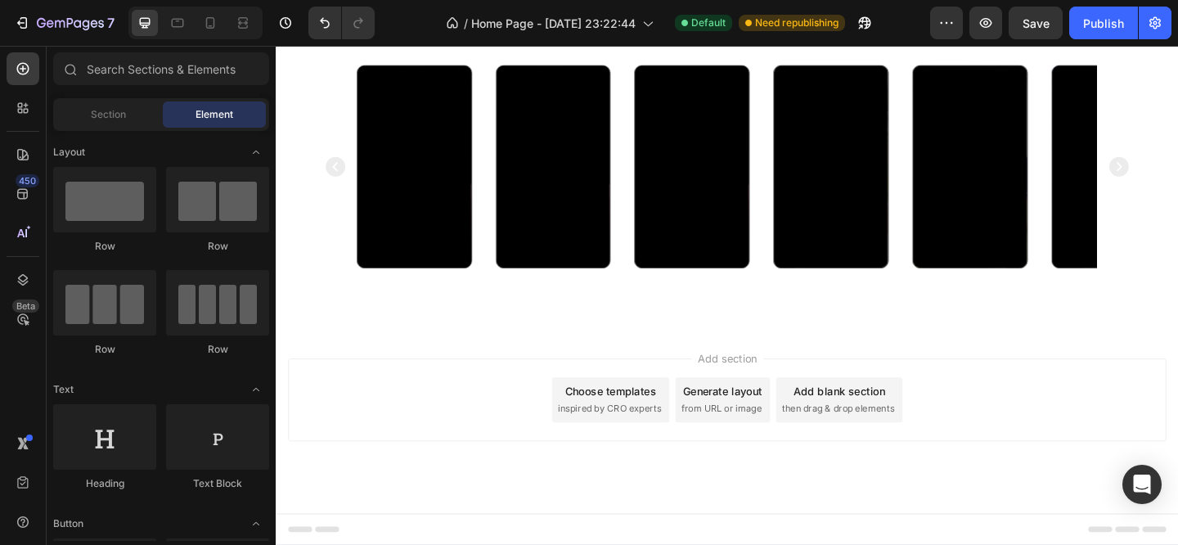
scroll to position [3239, 0]
click at [983, 27] on icon "button" at bounding box center [985, 23] width 16 height 16
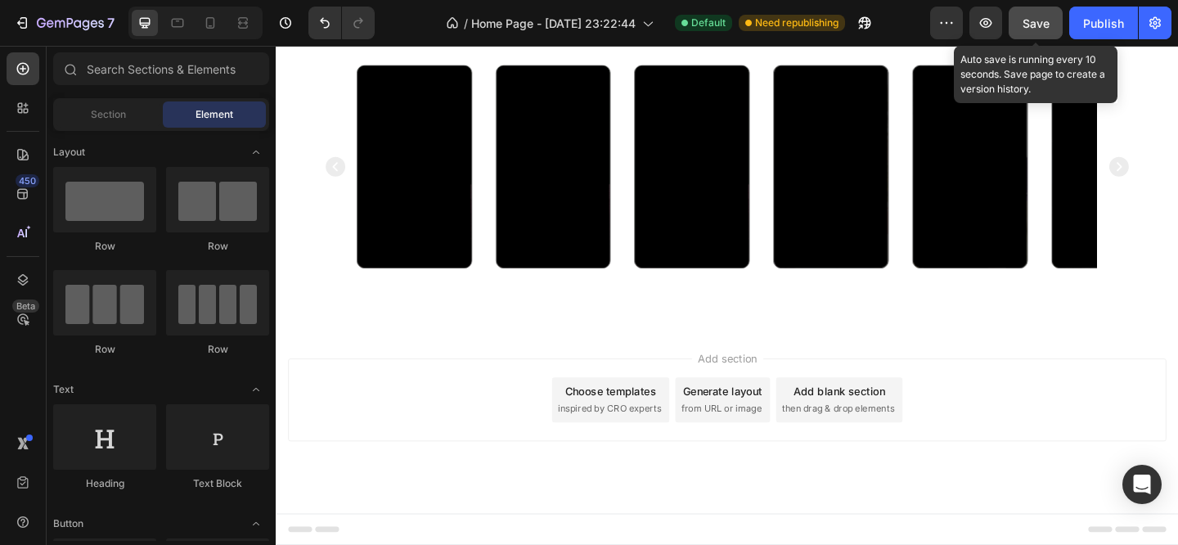
click at [1036, 23] on span "Save" at bounding box center [1035, 23] width 27 height 14
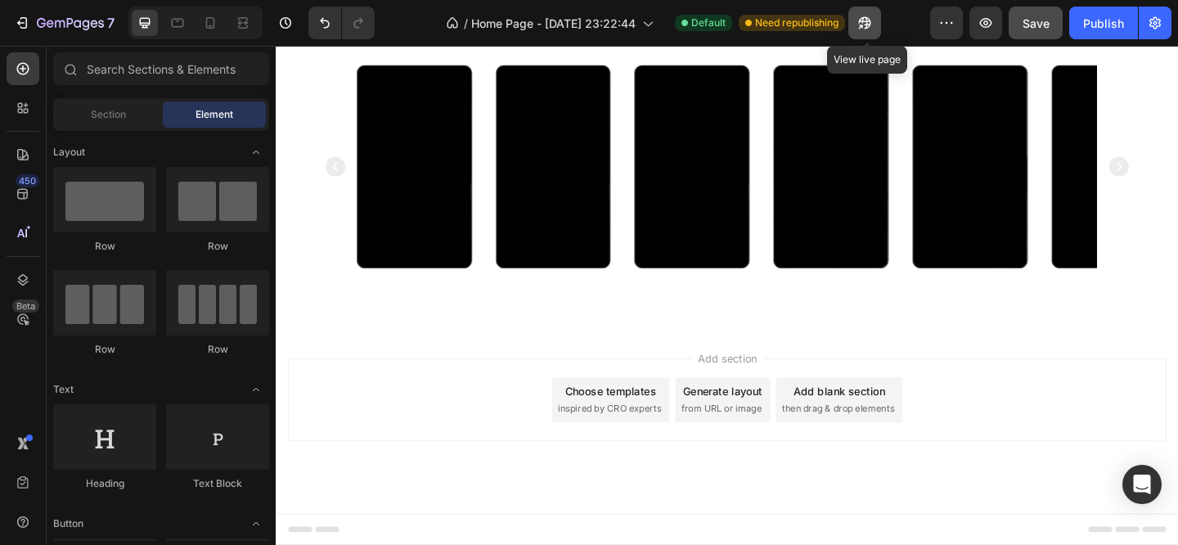
click at [875, 22] on button "button" at bounding box center [864, 23] width 33 height 33
click at [1082, 23] on button "Publish" at bounding box center [1103, 23] width 69 height 33
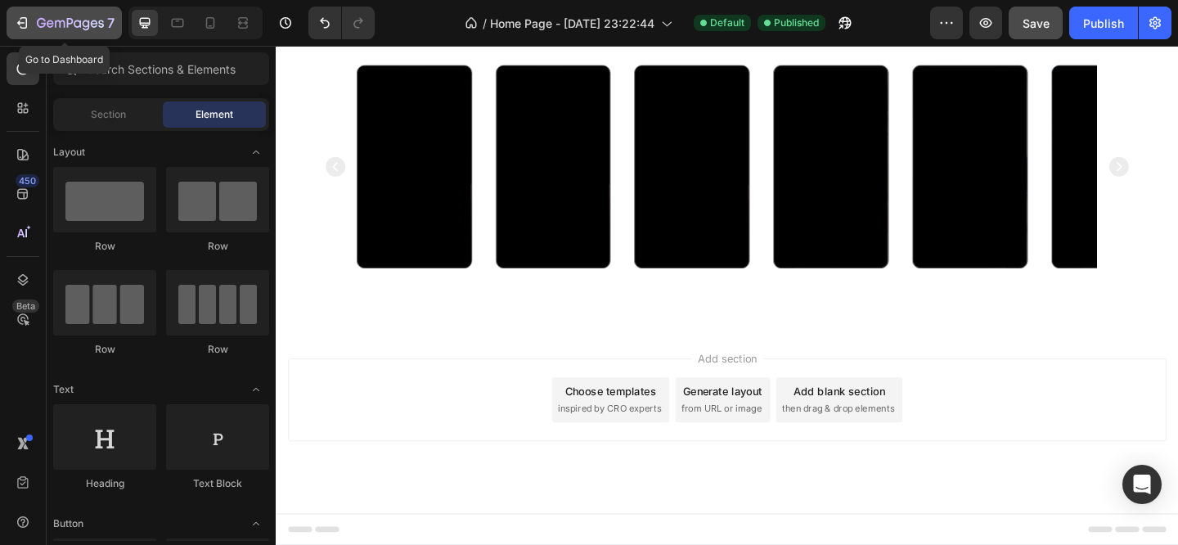
click at [34, 22] on div "7" at bounding box center [64, 23] width 101 height 20
